Goal: Contribute content: Contribute content

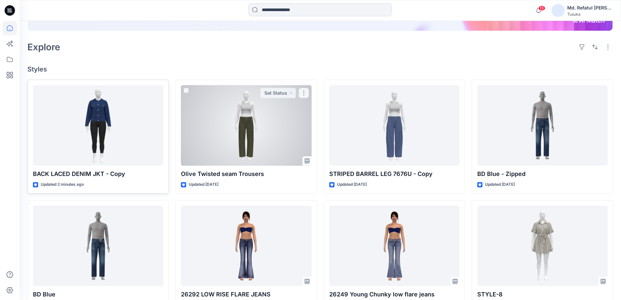
scroll to position [130, 0]
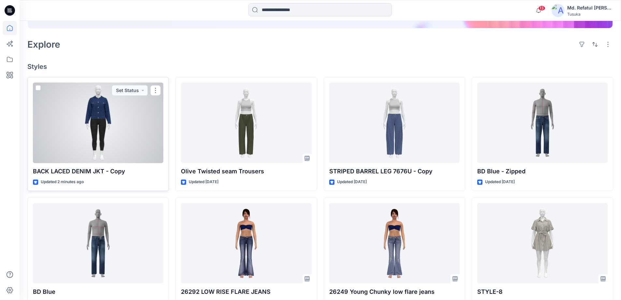
click at [127, 119] on div at bounding box center [98, 122] width 130 height 81
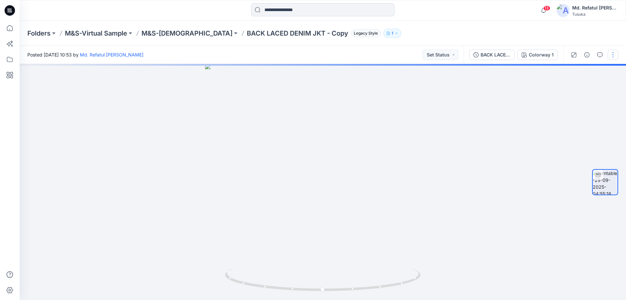
click at [615, 55] on button "button" at bounding box center [613, 55] width 10 height 10
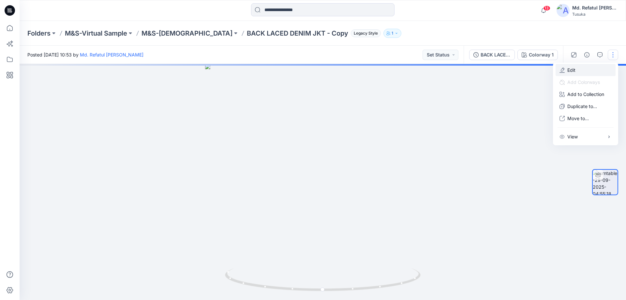
click at [590, 70] on button "Edit" at bounding box center [585, 70] width 60 height 12
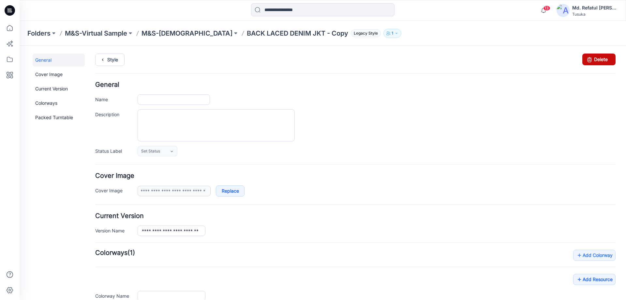
type input "**********"
drag, startPoint x: 604, startPoint y: 56, endPoint x: 356, endPoint y: 77, distance: 249.3
click at [604, 56] on link "Delete" at bounding box center [598, 59] width 33 height 12
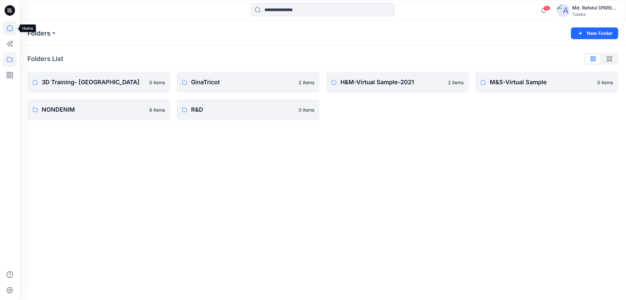
click at [13, 32] on icon at bounding box center [10, 28] width 14 height 14
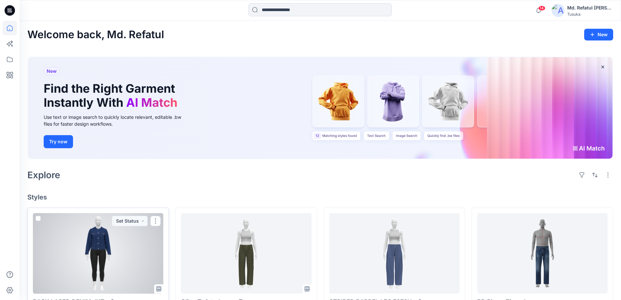
click at [107, 249] on div at bounding box center [98, 253] width 130 height 81
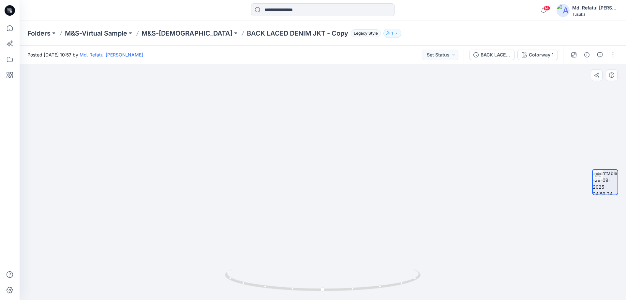
drag, startPoint x: 338, startPoint y: 125, endPoint x: 360, endPoint y: 231, distance: 109.1
click at [360, 231] on img at bounding box center [322, 162] width 529 height 276
drag, startPoint x: 392, startPoint y: 285, endPoint x: 304, endPoint y: 281, distance: 88.1
click at [304, 281] on icon at bounding box center [323, 280] width 197 height 24
click at [11, 79] on icon at bounding box center [10, 75] width 14 height 14
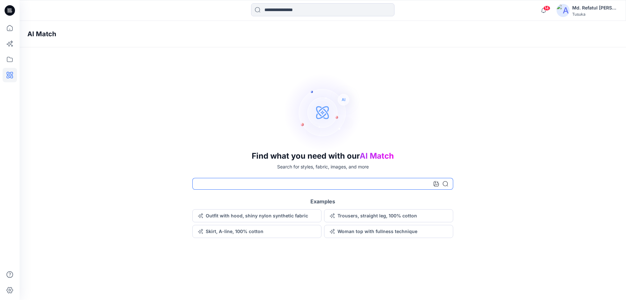
click at [402, 182] on input at bounding box center [322, 184] width 261 height 12
click at [364, 179] on input at bounding box center [322, 184] width 261 height 12
click at [438, 184] on icon at bounding box center [436, 183] width 5 height 5
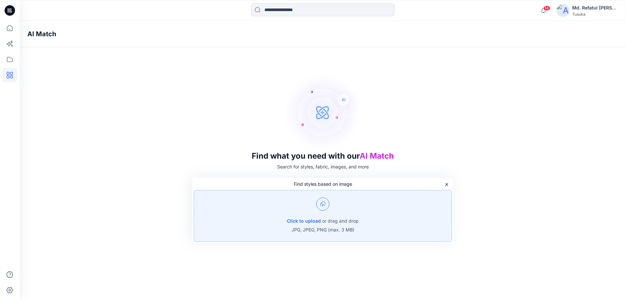
click at [326, 219] on p "or drag and drop" at bounding box center [340, 221] width 37 height 8
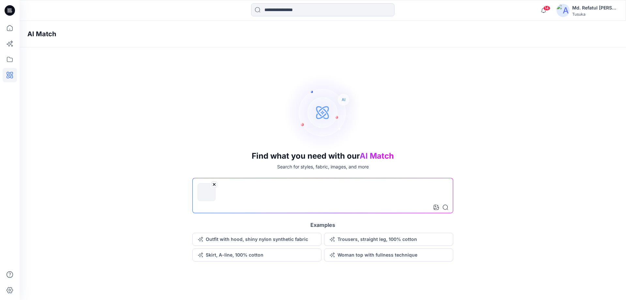
click at [213, 209] on input at bounding box center [322, 195] width 261 height 35
type input "**********"
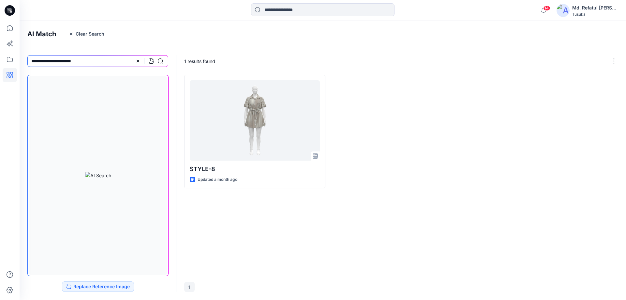
click at [137, 64] on div at bounding box center [149, 61] width 28 height 12
click at [137, 62] on icon at bounding box center [138, 61] width 3 height 3
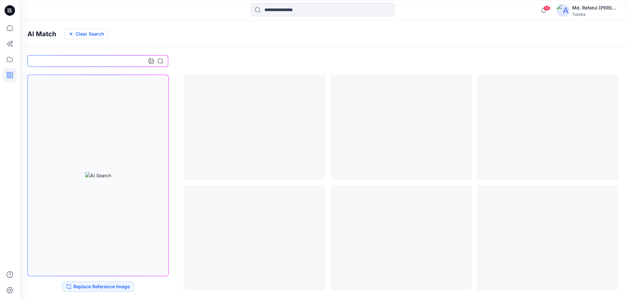
click at [69, 31] on button "Clear Search" at bounding box center [86, 34] width 44 height 10
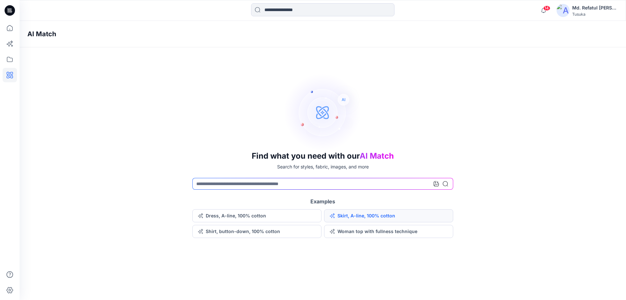
click at [351, 214] on button "Skirt, A-line, 100% cotton" at bounding box center [388, 215] width 129 height 13
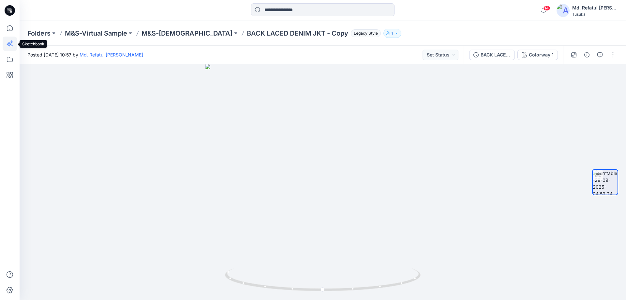
click at [6, 42] on icon at bounding box center [10, 44] width 14 height 14
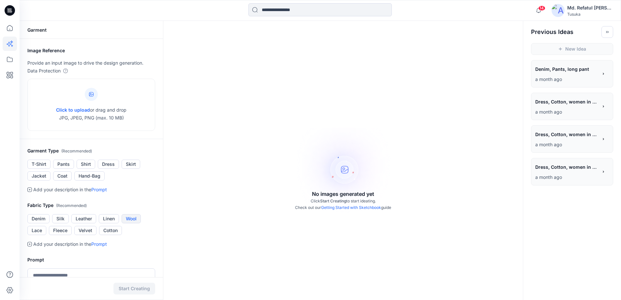
click at [134, 218] on button "Wool" at bounding box center [131, 218] width 19 height 9
drag, startPoint x: 594, startPoint y: 79, endPoint x: 602, endPoint y: 75, distance: 8.9
click at [602, 75] on icon at bounding box center [603, 73] width 5 height 5
drag, startPoint x: 567, startPoint y: 70, endPoint x: 579, endPoint y: 235, distance: 165.1
click at [579, 235] on div "**********" at bounding box center [320, 219] width 601 height 396
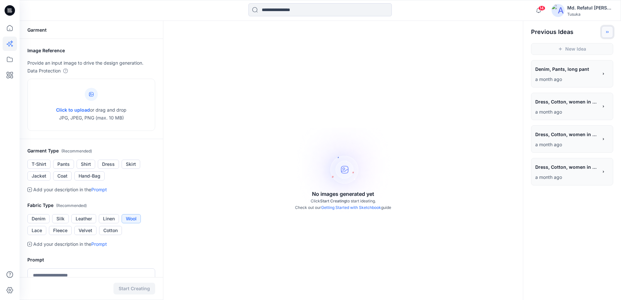
click at [606, 34] on button "Toggle idea bar" at bounding box center [607, 32] width 12 height 12
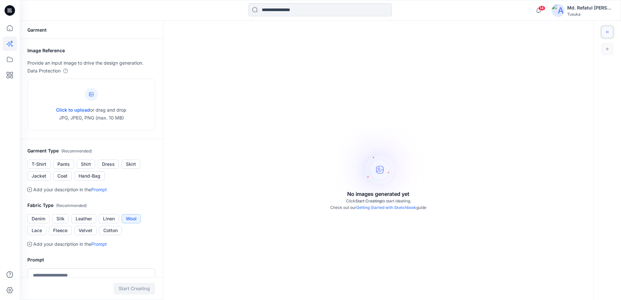
click at [606, 34] on button "Toggle idea bar" at bounding box center [607, 32] width 12 height 12
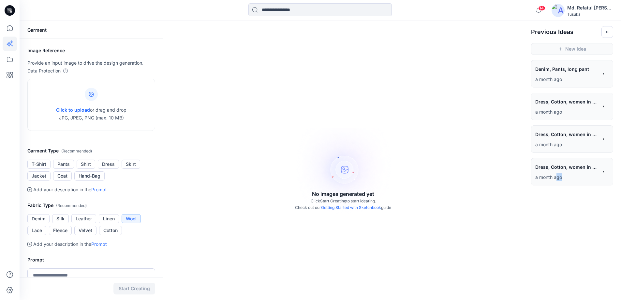
drag, startPoint x: 556, startPoint y: 176, endPoint x: 565, endPoint y: 211, distance: 36.5
click at [565, 211] on div "**********" at bounding box center [320, 219] width 601 height 396
drag, startPoint x: 592, startPoint y: 176, endPoint x: 608, endPoint y: 246, distance: 71.8
click at [608, 246] on div "**********" at bounding box center [320, 219] width 601 height 396
click at [303, 112] on div "No images generated yet Click Start Creating to start ideating. Check out our G…" at bounding box center [343, 171] width 360 height 300
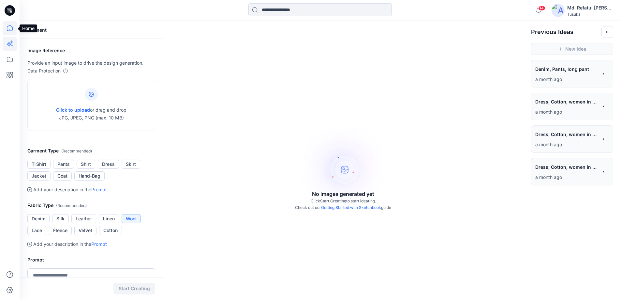
click at [13, 29] on icon at bounding box center [10, 28] width 14 height 14
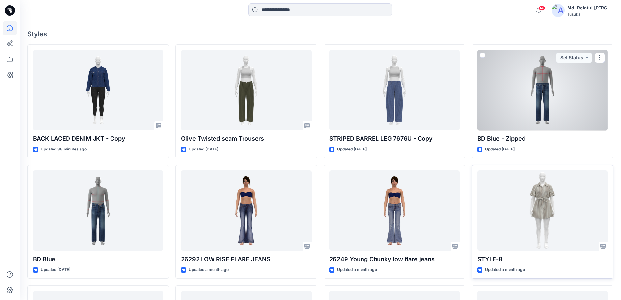
scroll to position [33, 0]
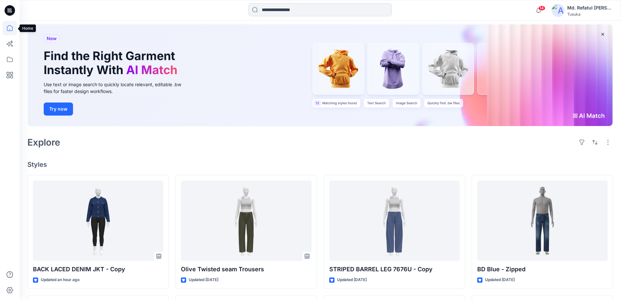
click at [14, 27] on icon at bounding box center [10, 28] width 14 height 14
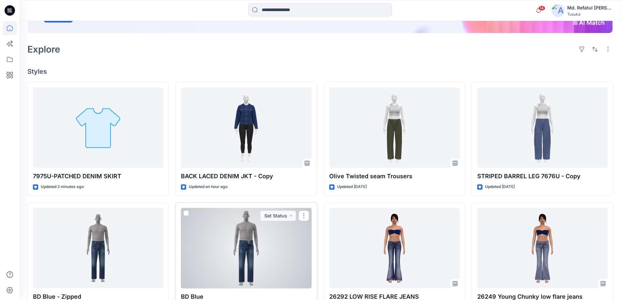
scroll to position [98, 0]
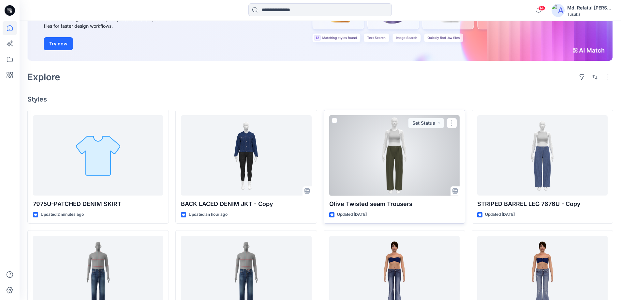
click at [449, 190] on div at bounding box center [394, 155] width 130 height 81
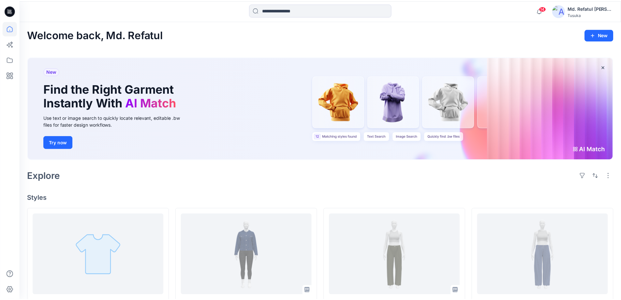
scroll to position [98, 0]
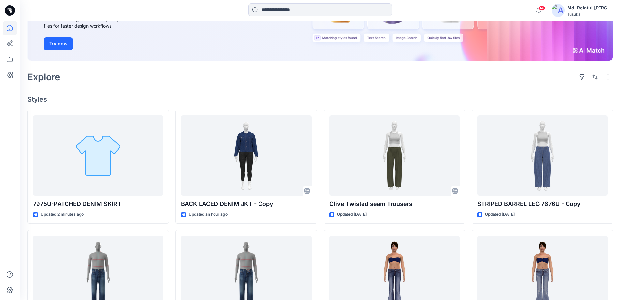
click at [256, 77] on div "Explore" at bounding box center [320, 77] width 586 height 16
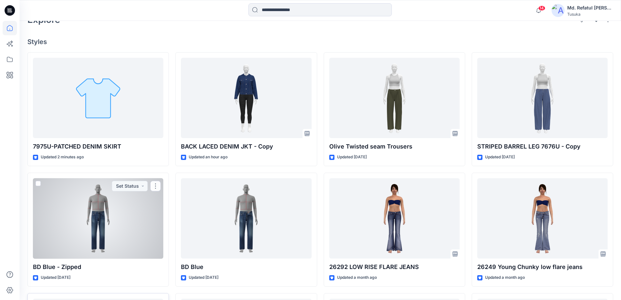
scroll to position [0, 0]
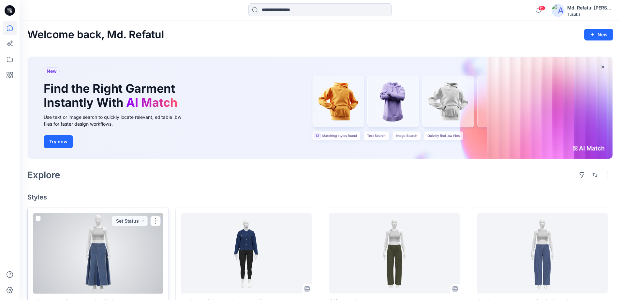
click at [86, 238] on div at bounding box center [98, 253] width 130 height 81
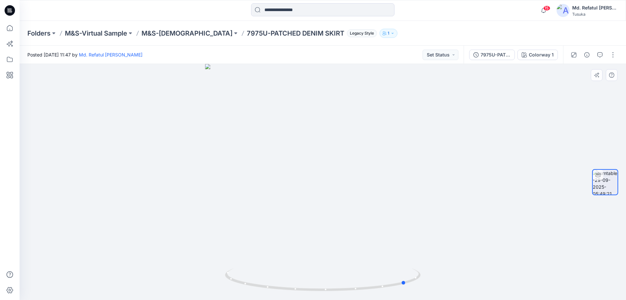
drag, startPoint x: 362, startPoint y: 289, endPoint x: 39, endPoint y: 265, distance: 323.6
click at [39, 265] on div at bounding box center [323, 182] width 606 height 236
